Goal: Task Accomplishment & Management: Manage account settings

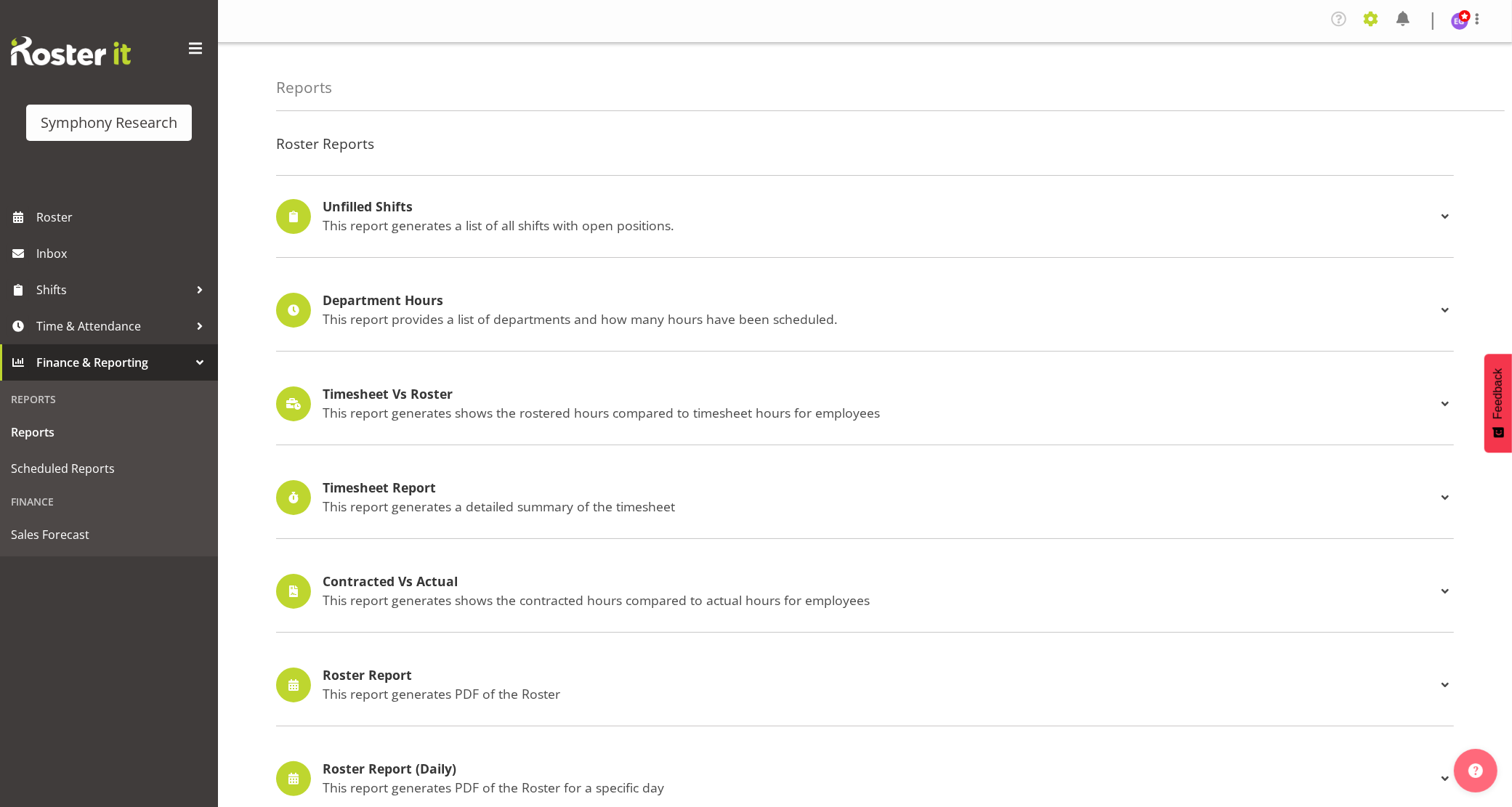
click at [1368, 20] on span at bounding box center [1370, 19] width 23 height 23
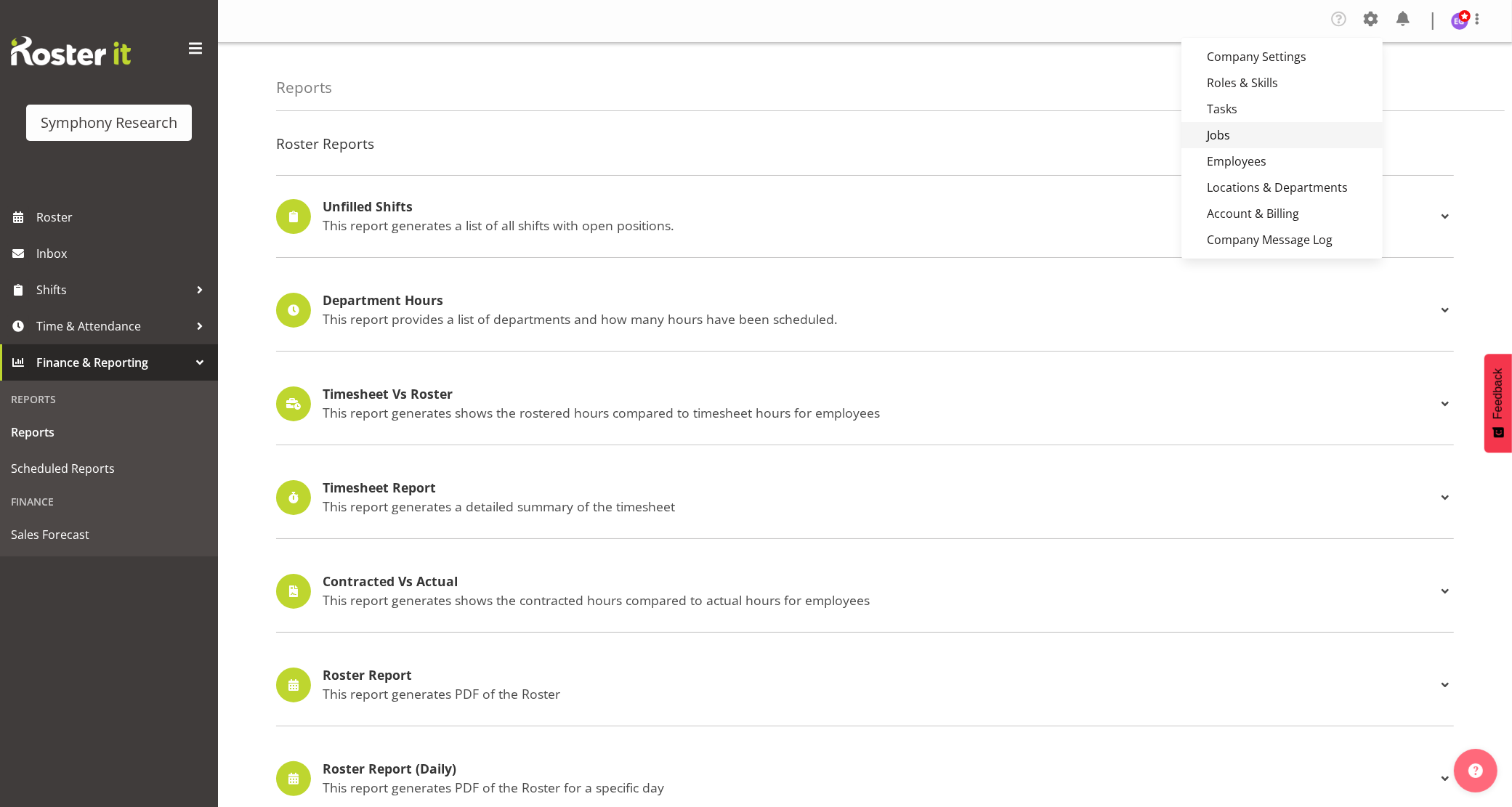
click at [1219, 139] on link "Jobs" at bounding box center [1281, 134] width 201 height 26
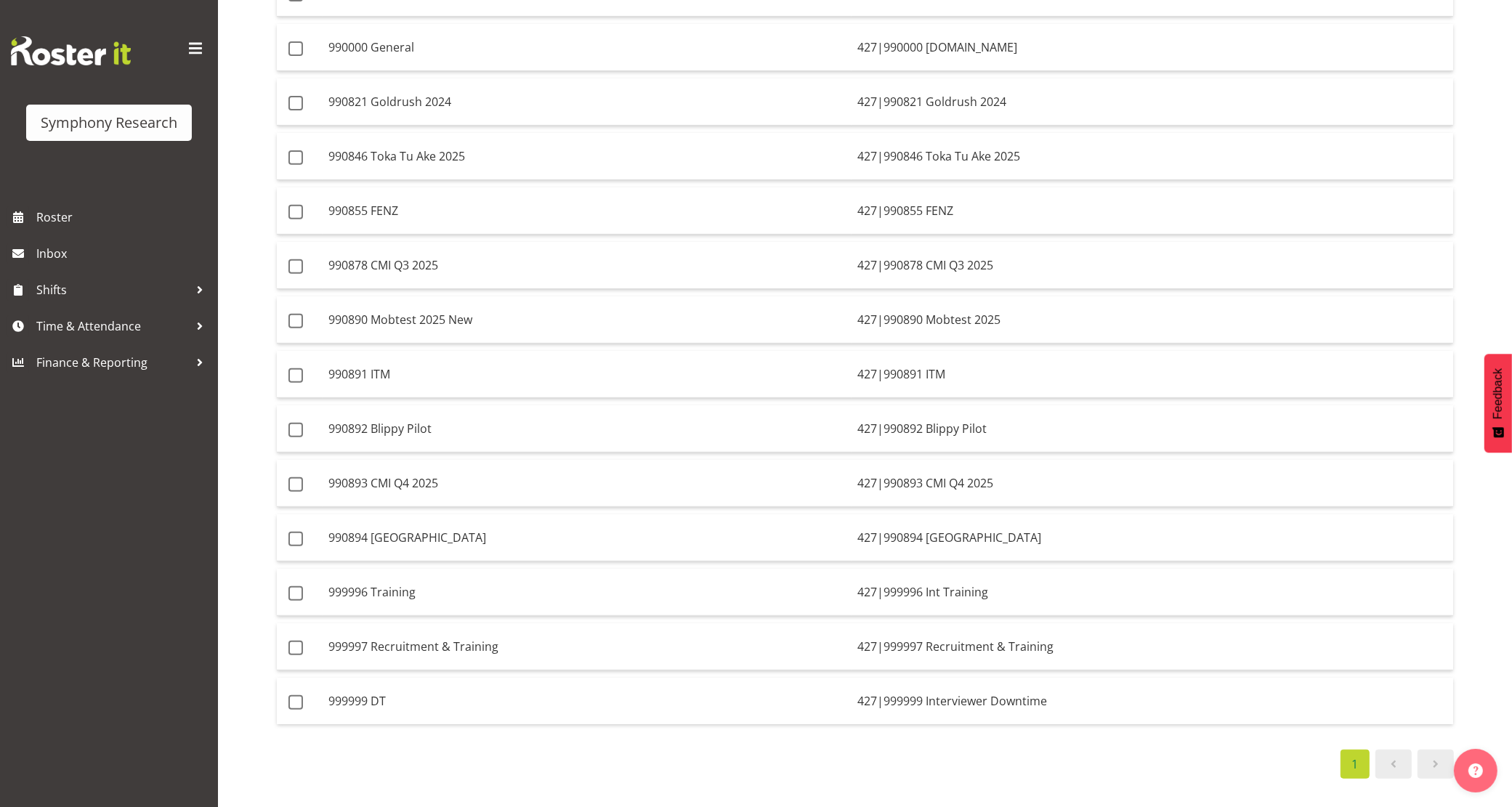
scroll to position [613, 0]
click at [487, 255] on td "990878 CMI Q3 2025" at bounding box center [587, 266] width 529 height 48
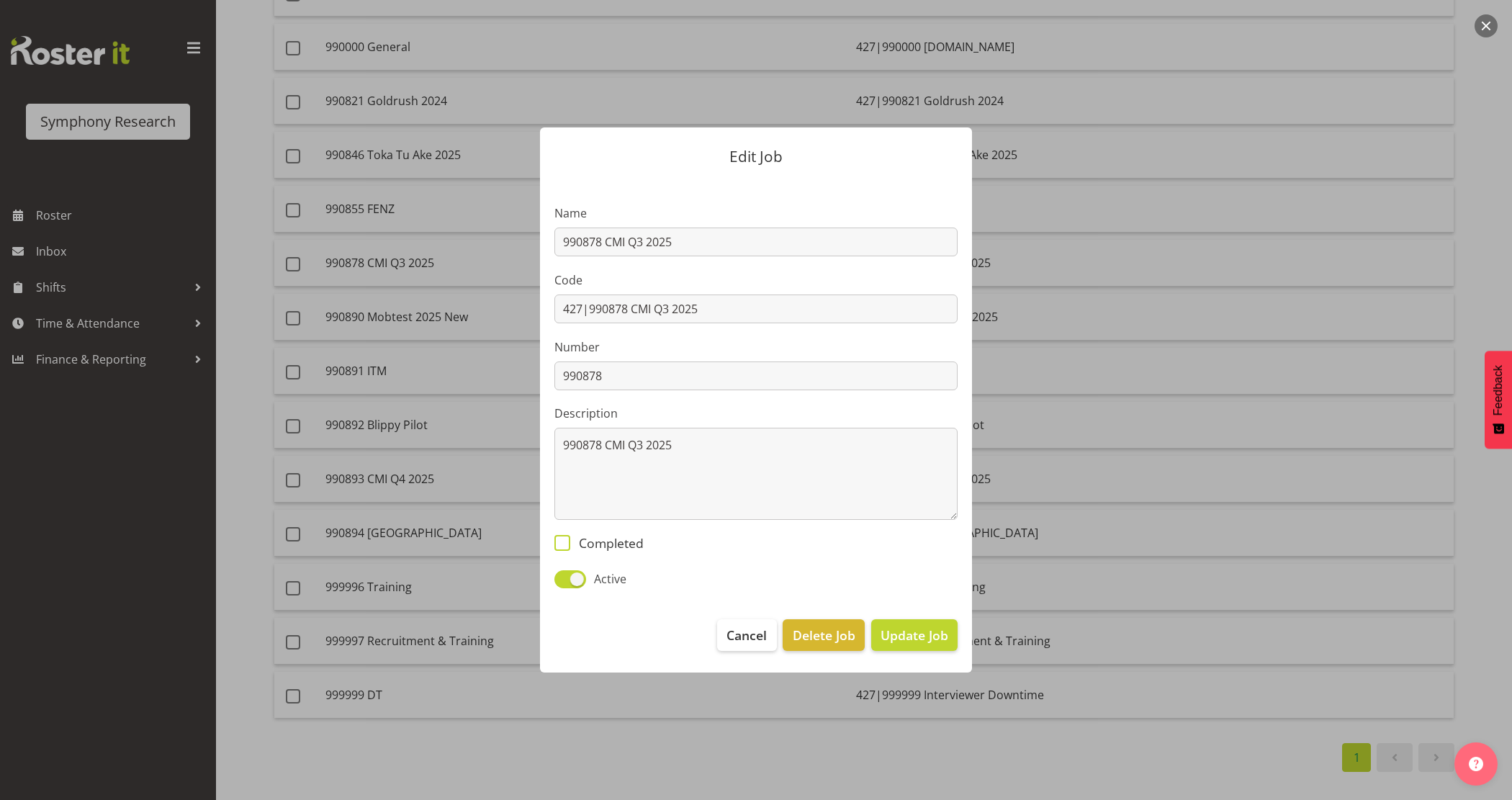
click at [609, 543] on span "Completed" at bounding box center [607, 542] width 74 height 16
click at [564, 543] on input "Completed" at bounding box center [559, 543] width 9 height 9
checkbox input "true"
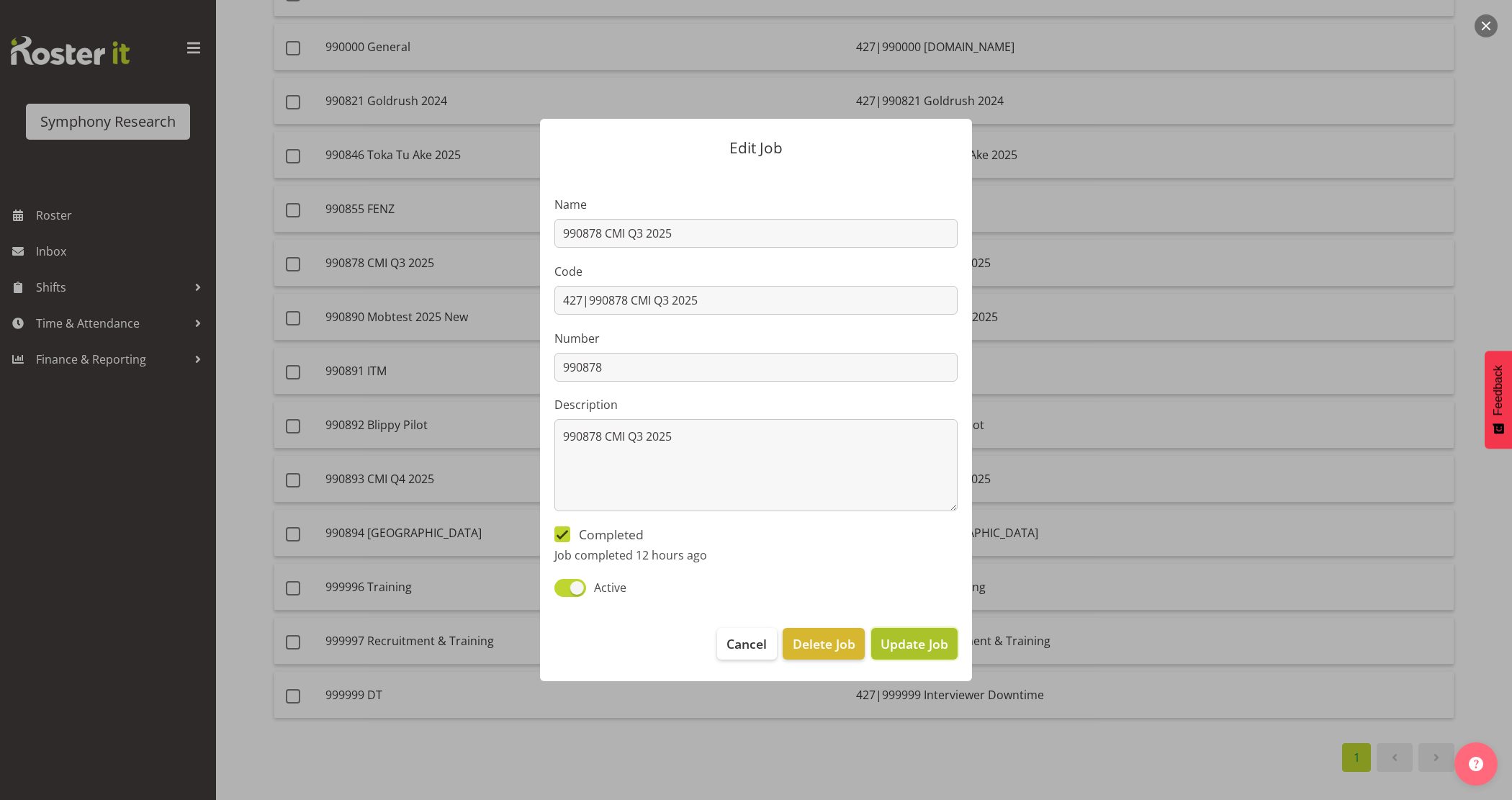
click at [942, 659] on button "Update Job" at bounding box center [915, 644] width 87 height 32
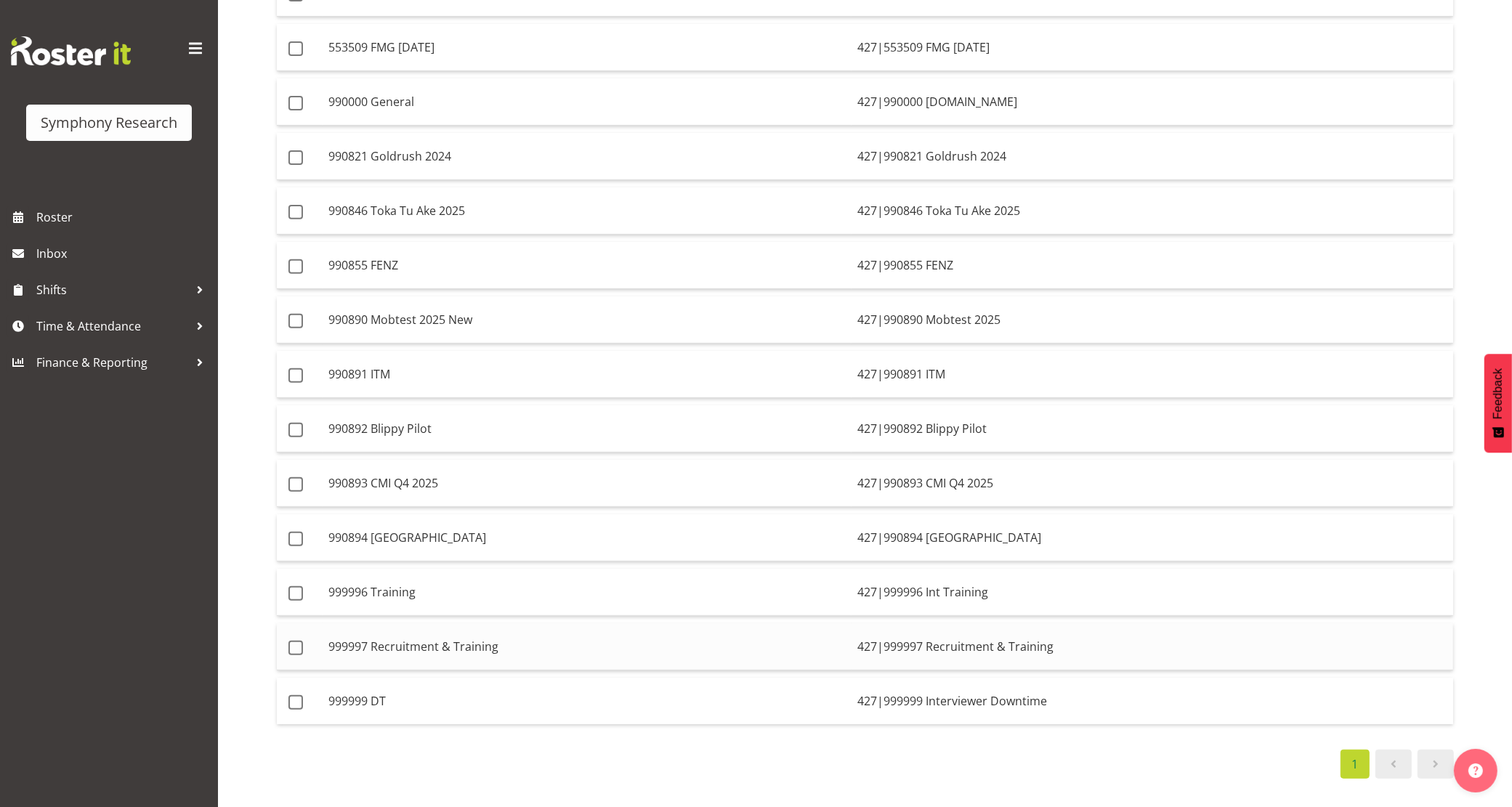
scroll to position [558, 0]
